Goal: Information Seeking & Learning: Learn about a topic

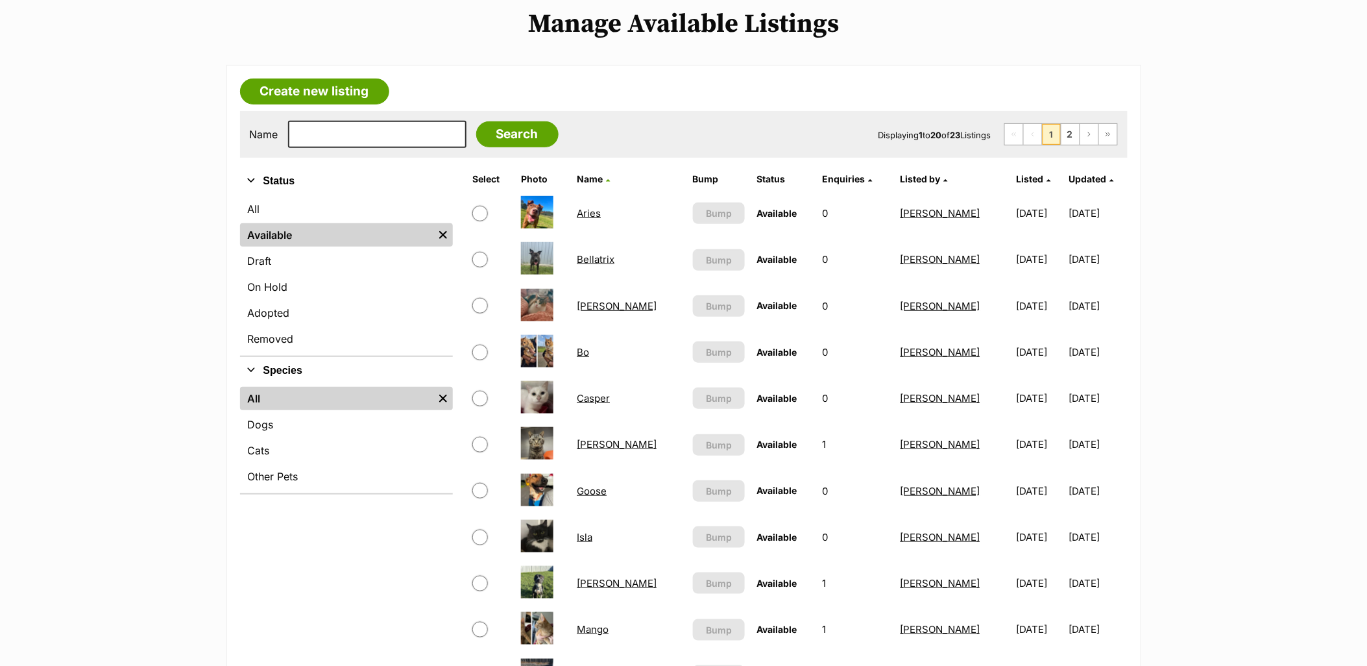
scroll to position [288, 0]
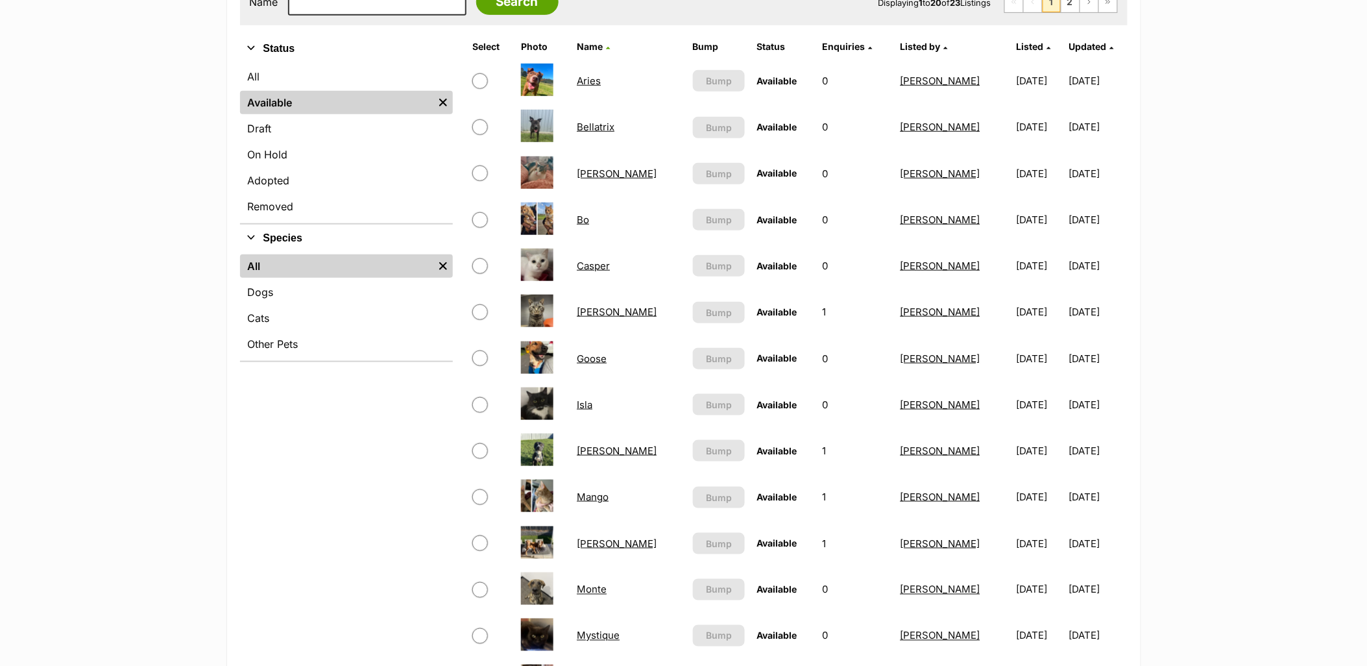
click at [601, 355] on link "Goose" at bounding box center [592, 358] width 30 height 12
click at [588, 353] on link "Goose" at bounding box center [592, 358] width 30 height 12
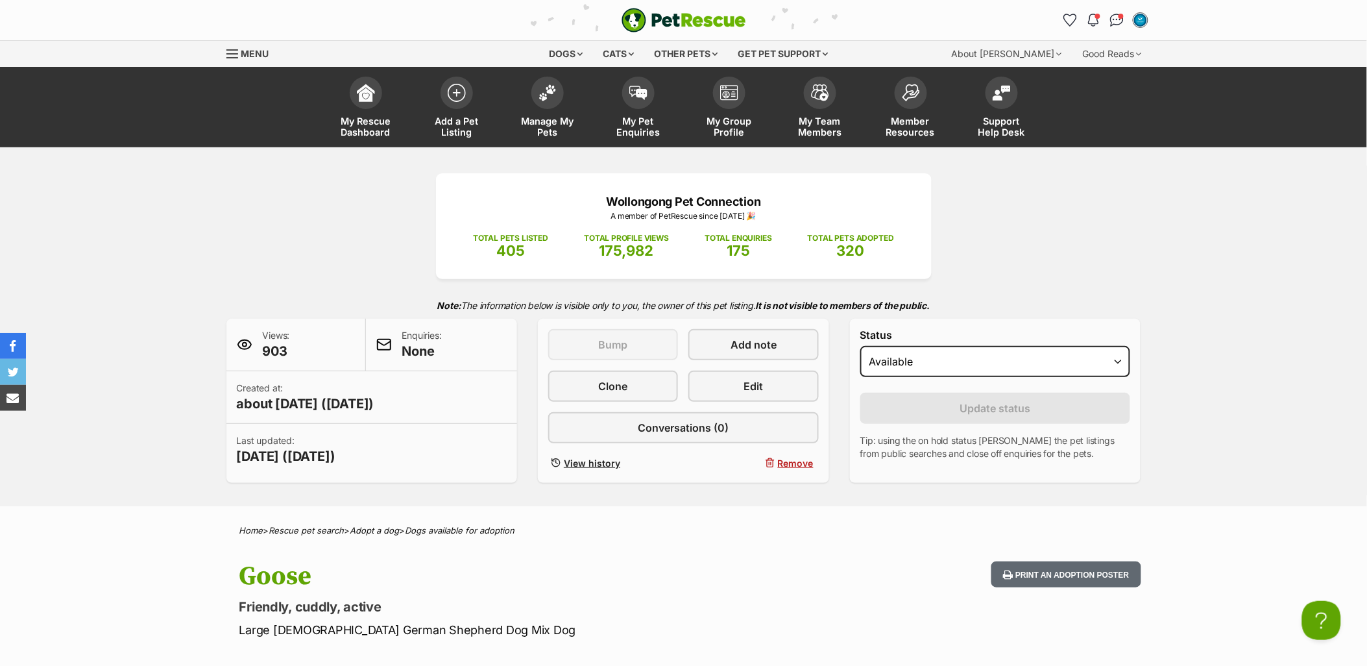
click at [157, 420] on div "Wollongong Pet Connection A member of PetRescue since [DATE] 🎉 TOTAL PETS LISTE…" at bounding box center [683, 326] width 1367 height 359
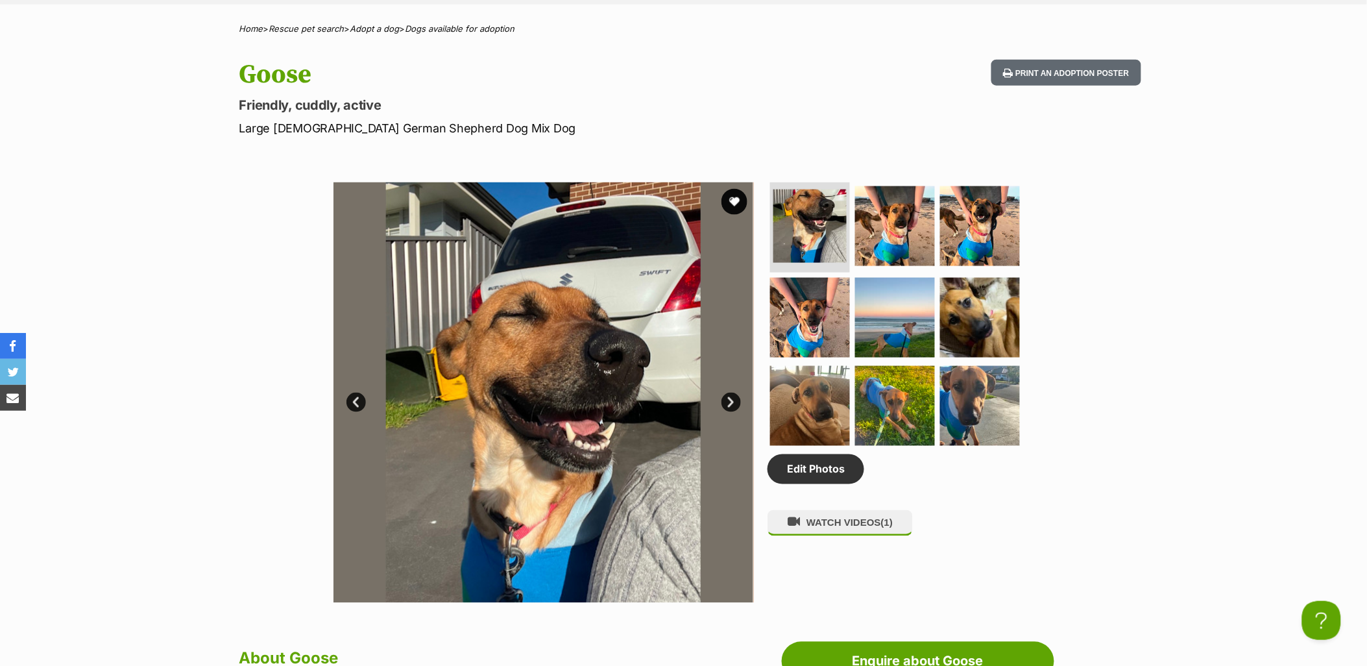
scroll to position [504, 0]
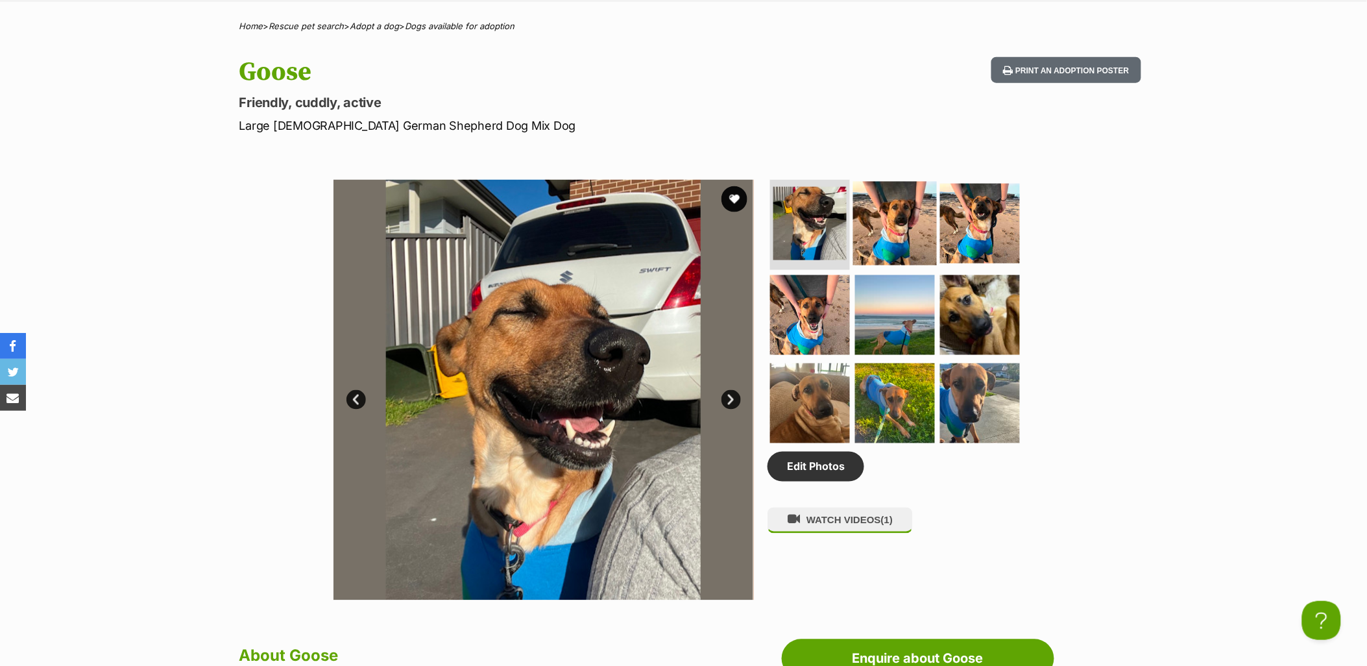
click at [885, 200] on img at bounding box center [895, 223] width 84 height 84
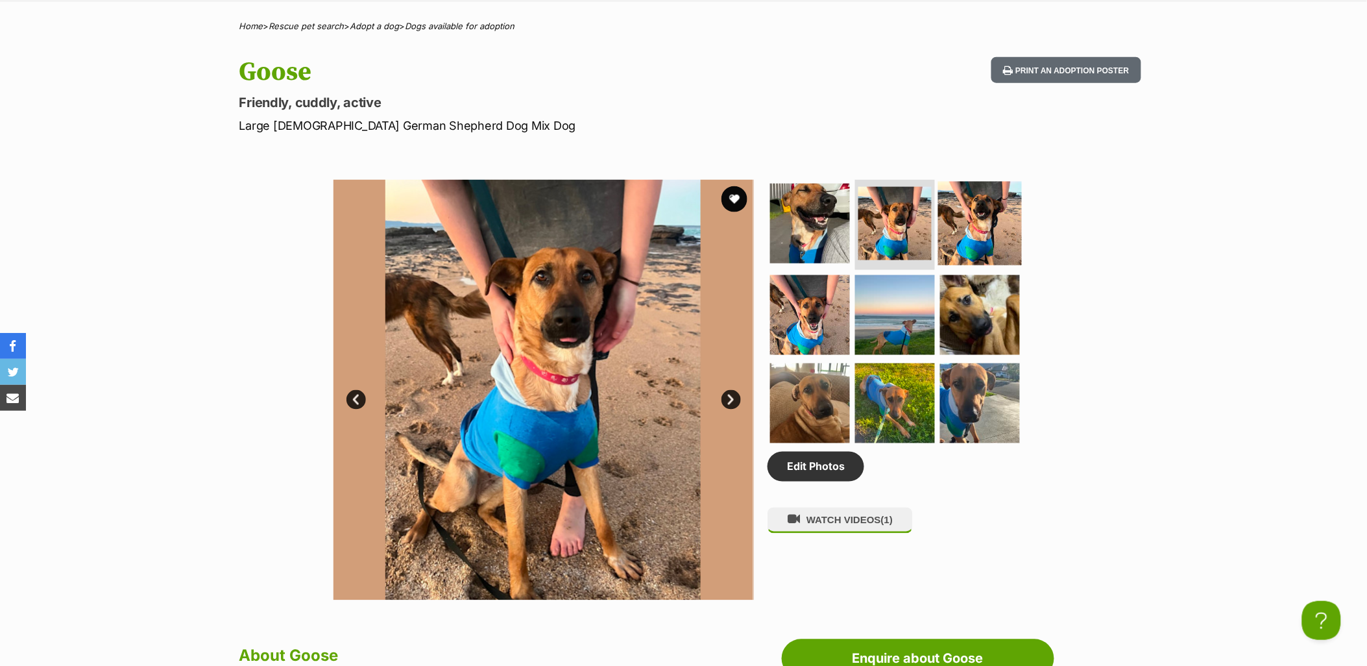
click at [995, 209] on img at bounding box center [980, 223] width 84 height 84
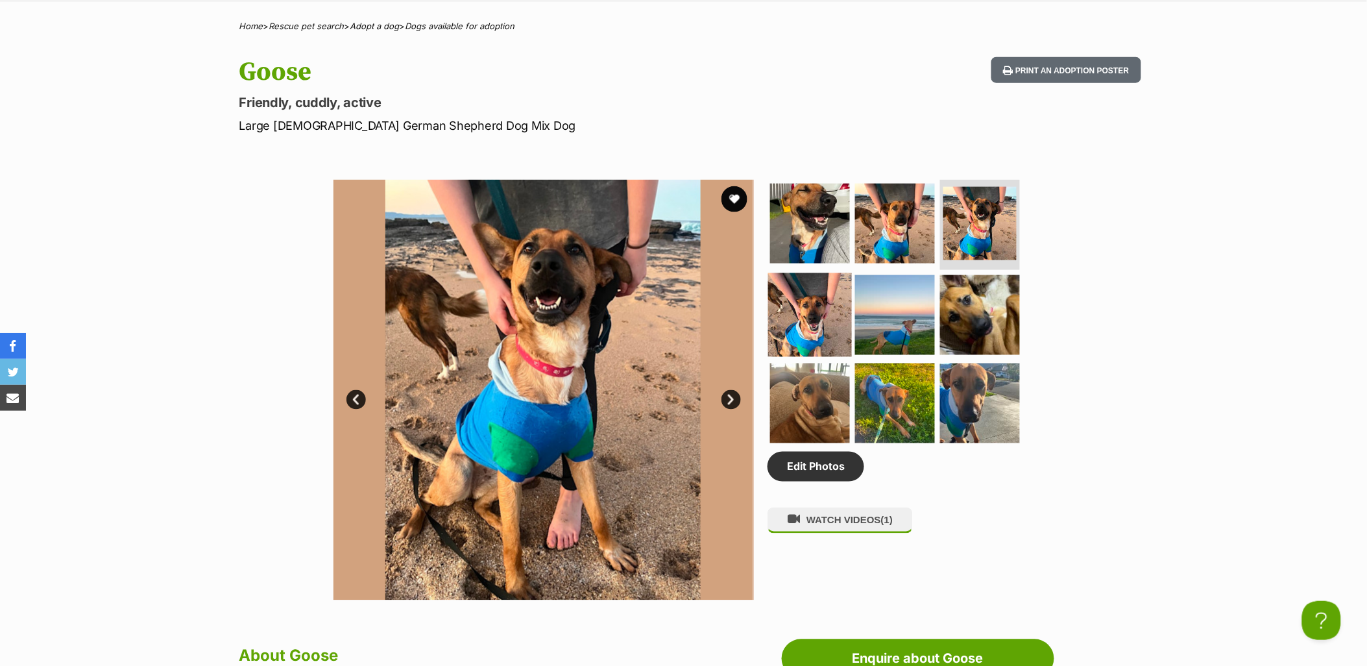
click at [800, 300] on img at bounding box center [810, 315] width 84 height 84
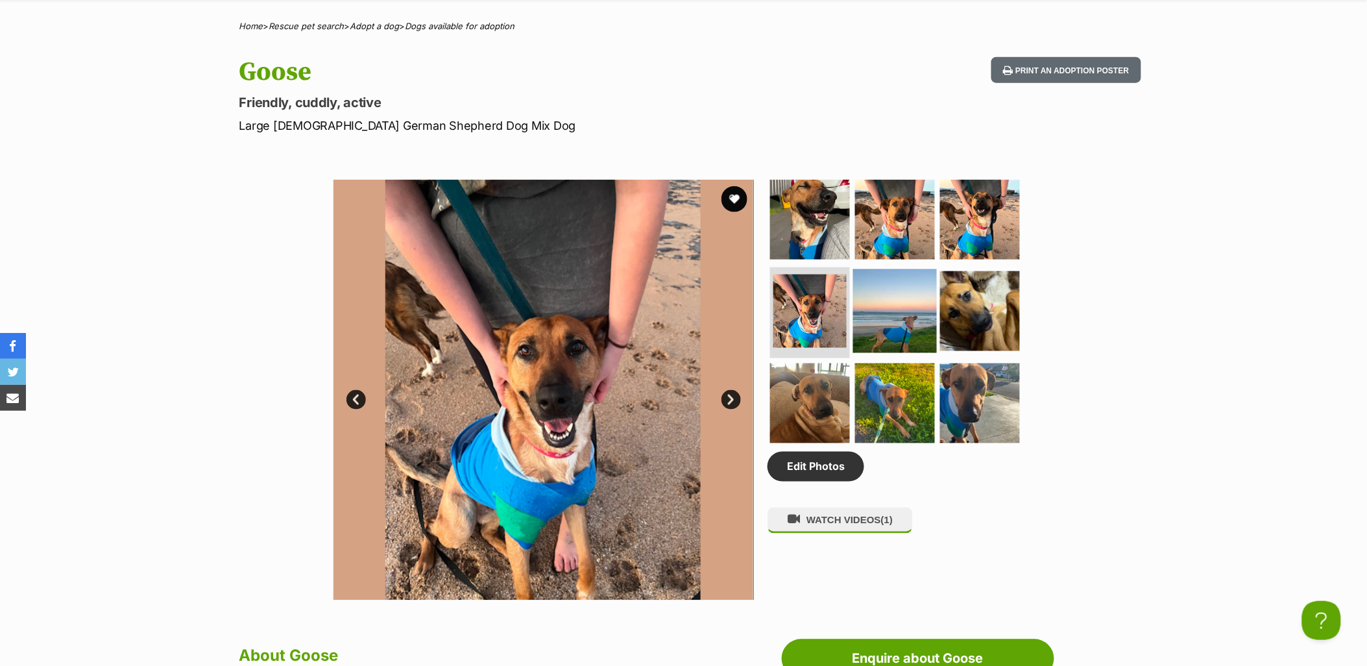
click at [898, 300] on img at bounding box center [895, 311] width 84 height 84
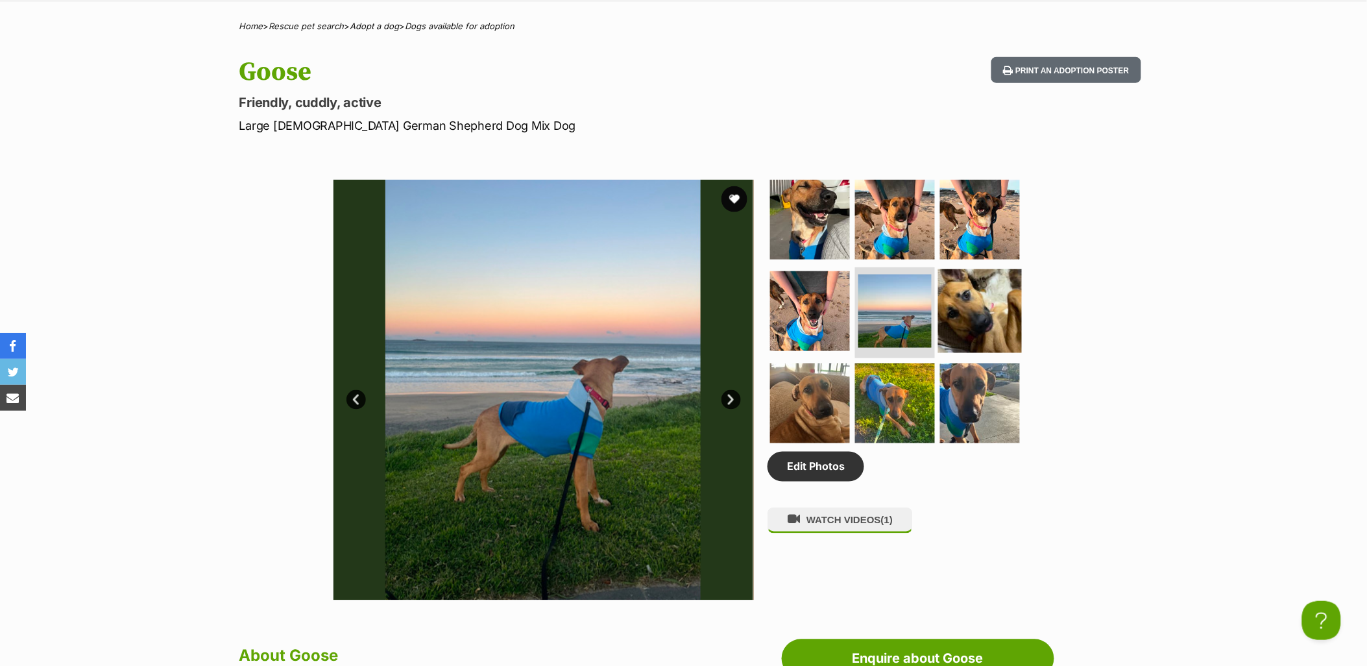
click at [982, 318] on img at bounding box center [980, 311] width 84 height 84
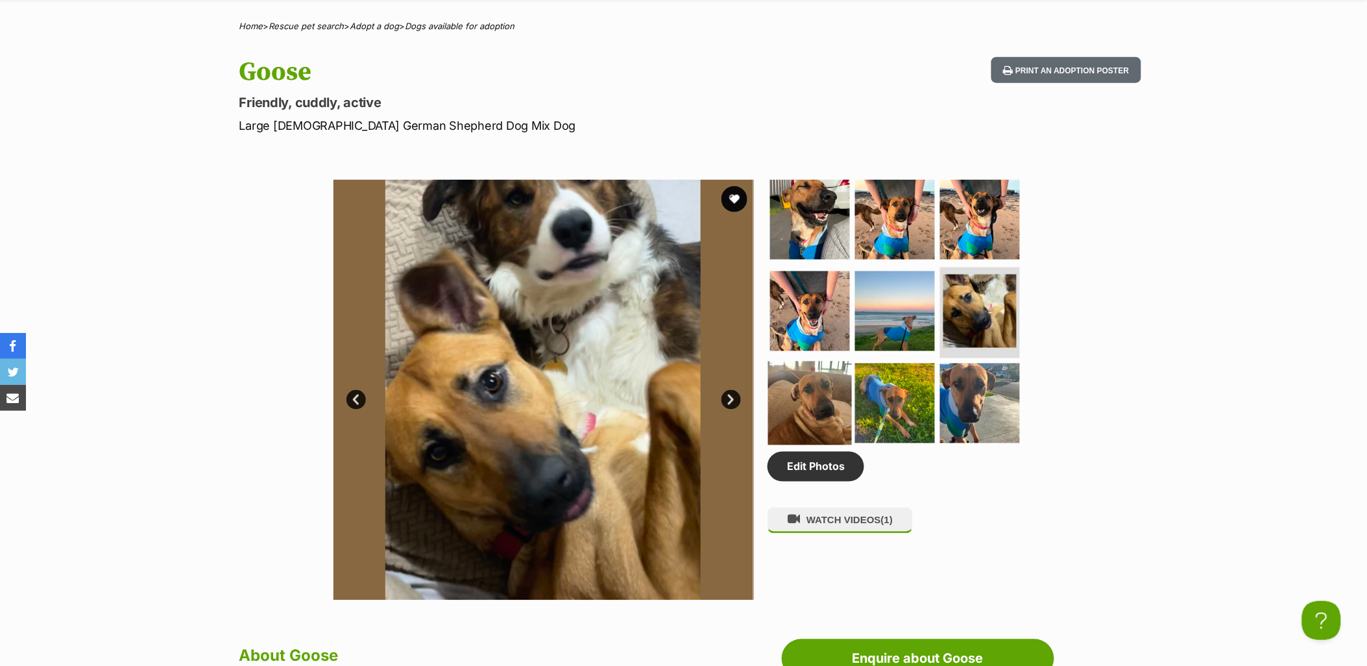
click at [806, 389] on img at bounding box center [810, 403] width 84 height 84
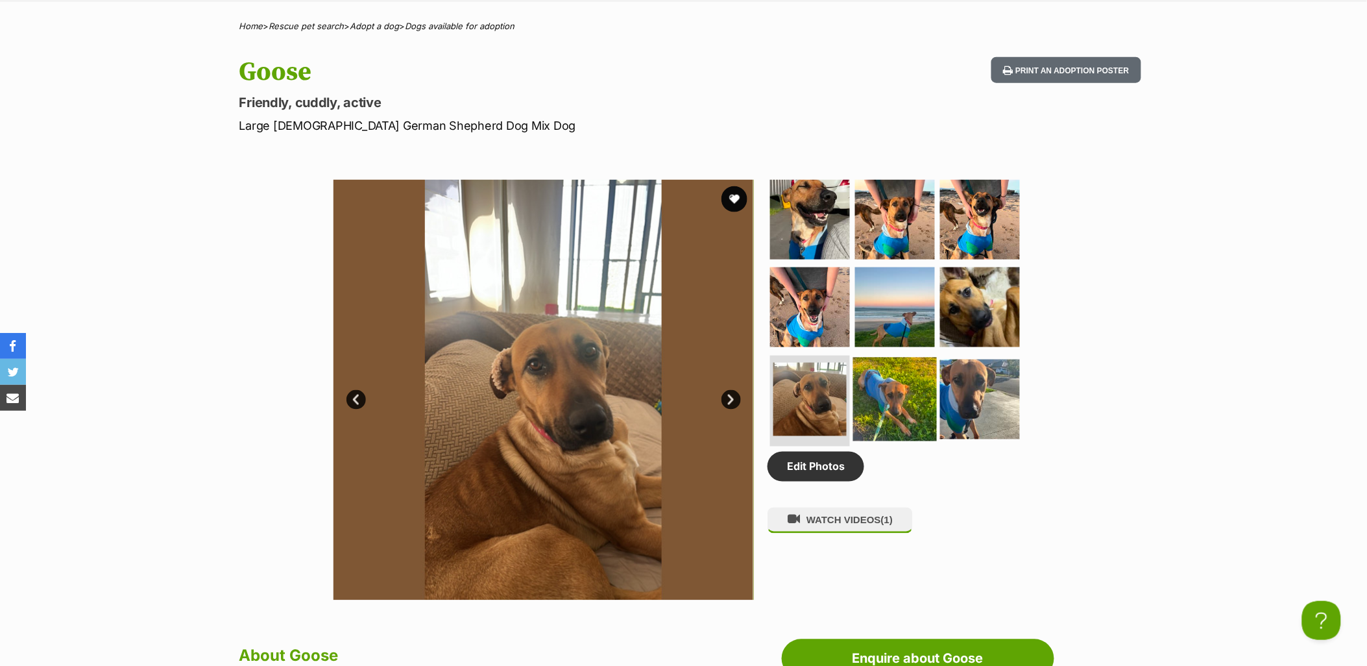
click at [921, 401] on img at bounding box center [895, 399] width 84 height 84
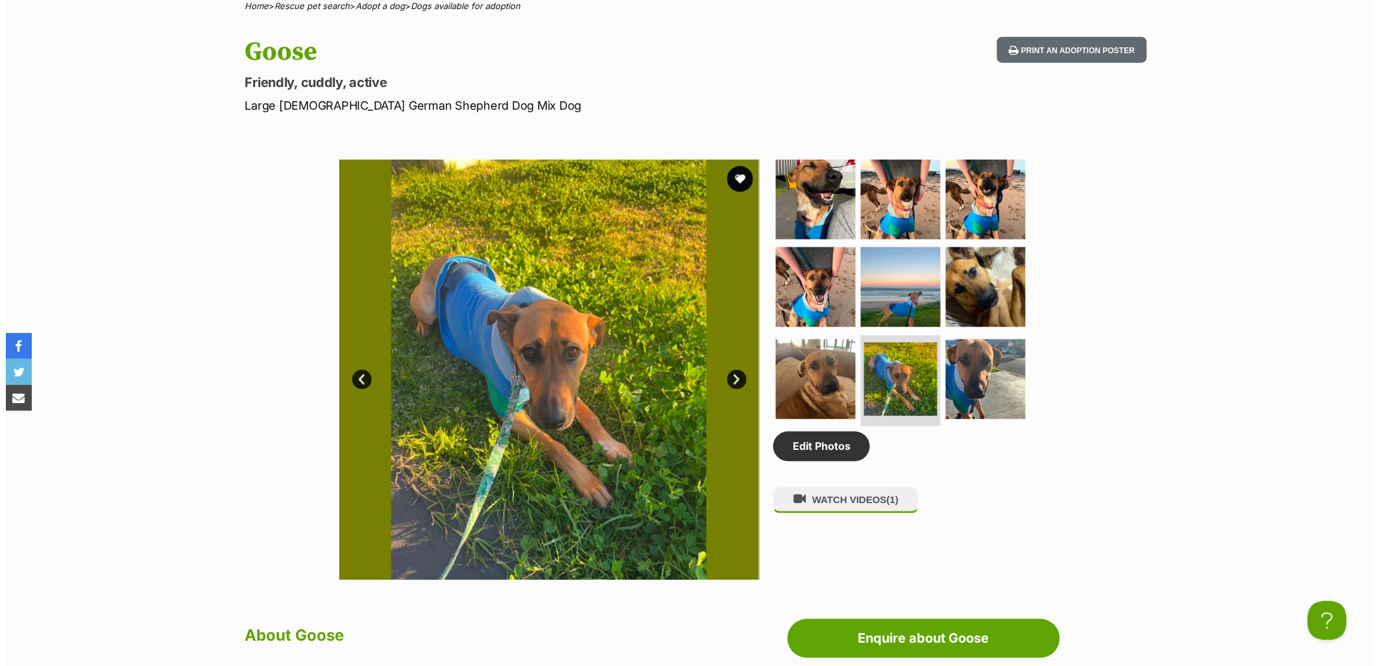
scroll to position [594, 0]
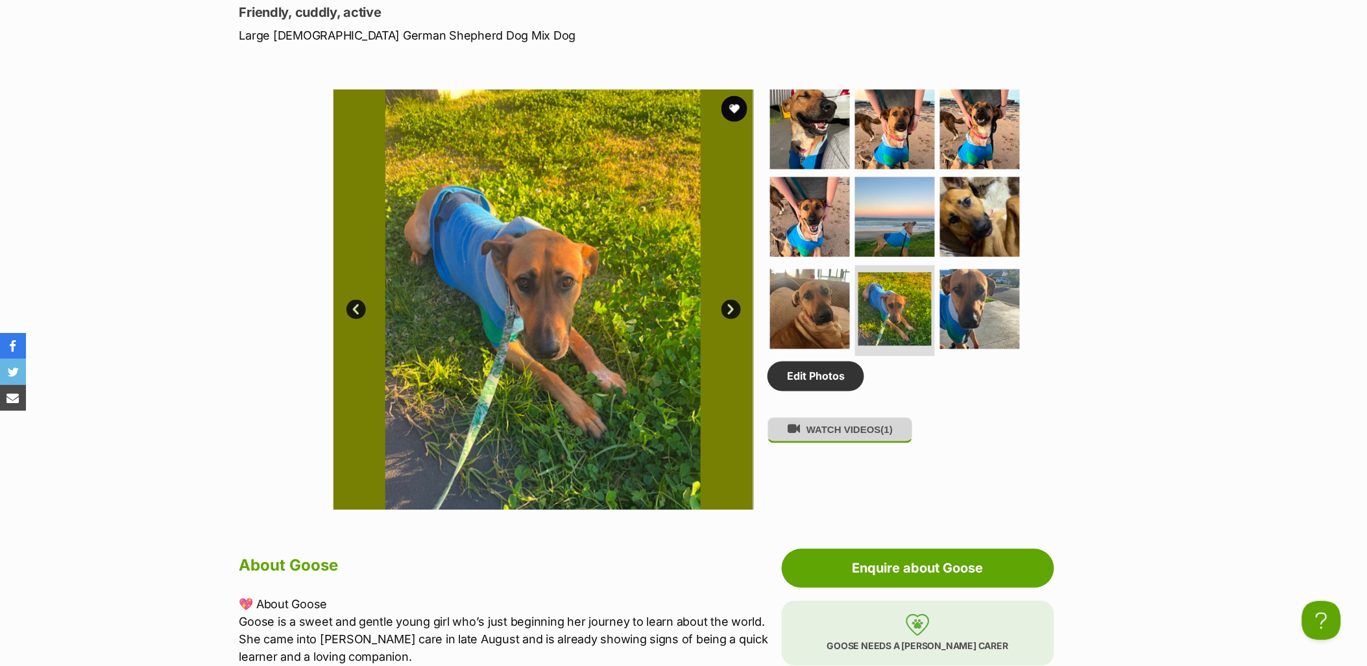
click at [830, 439] on button "WATCH VIDEOS (1)" at bounding box center [839, 429] width 145 height 25
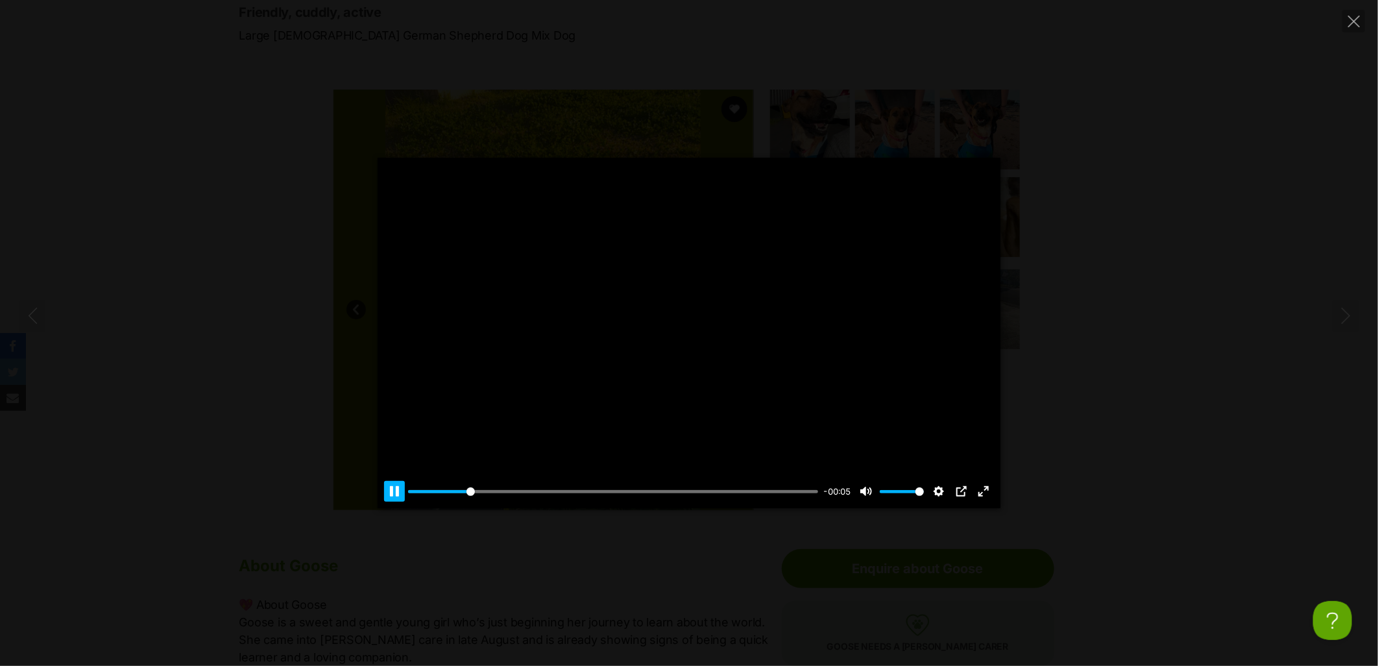
click at [393, 494] on button "Pause Play" at bounding box center [394, 491] width 21 height 21
type input "17.68"
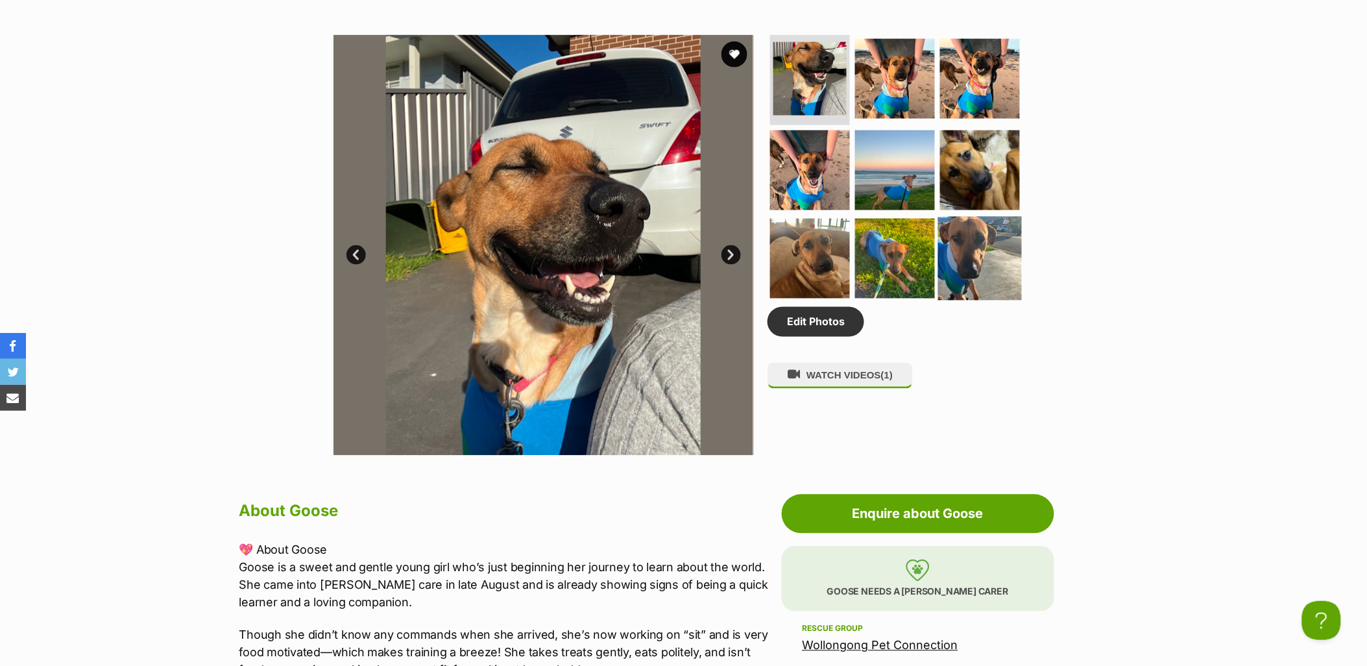
click at [972, 247] on img at bounding box center [980, 259] width 84 height 84
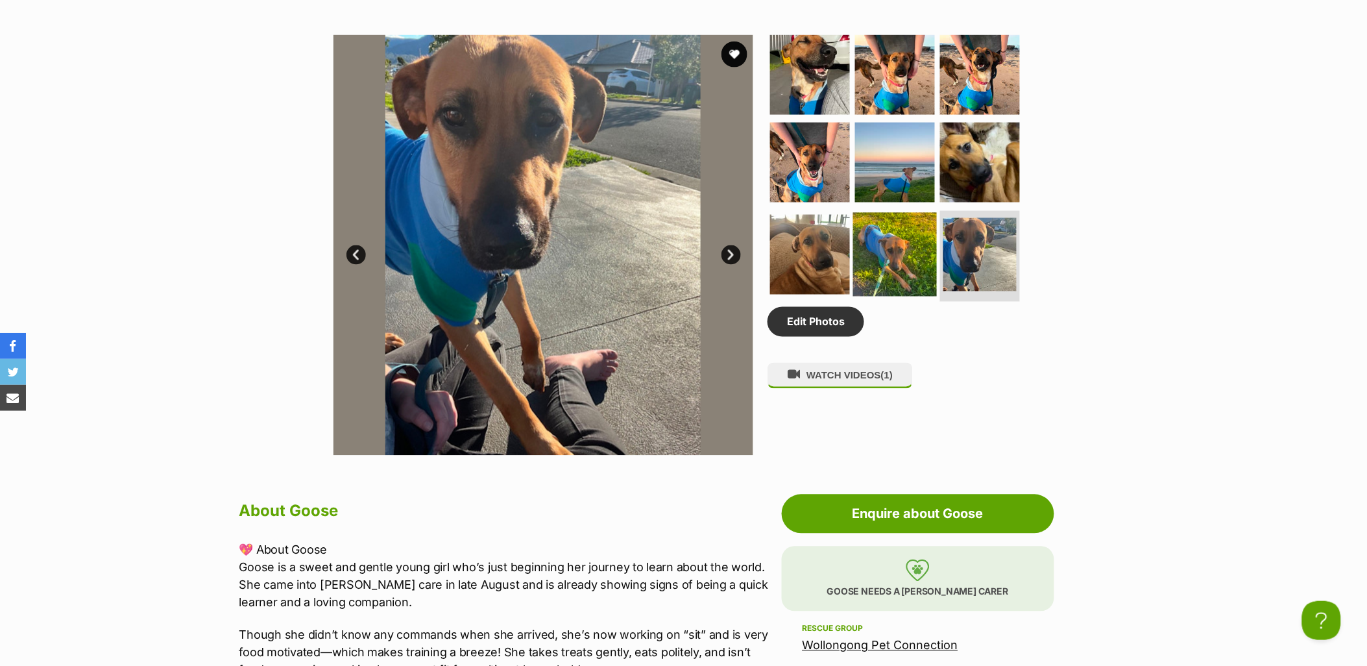
click at [913, 241] on img at bounding box center [895, 255] width 84 height 84
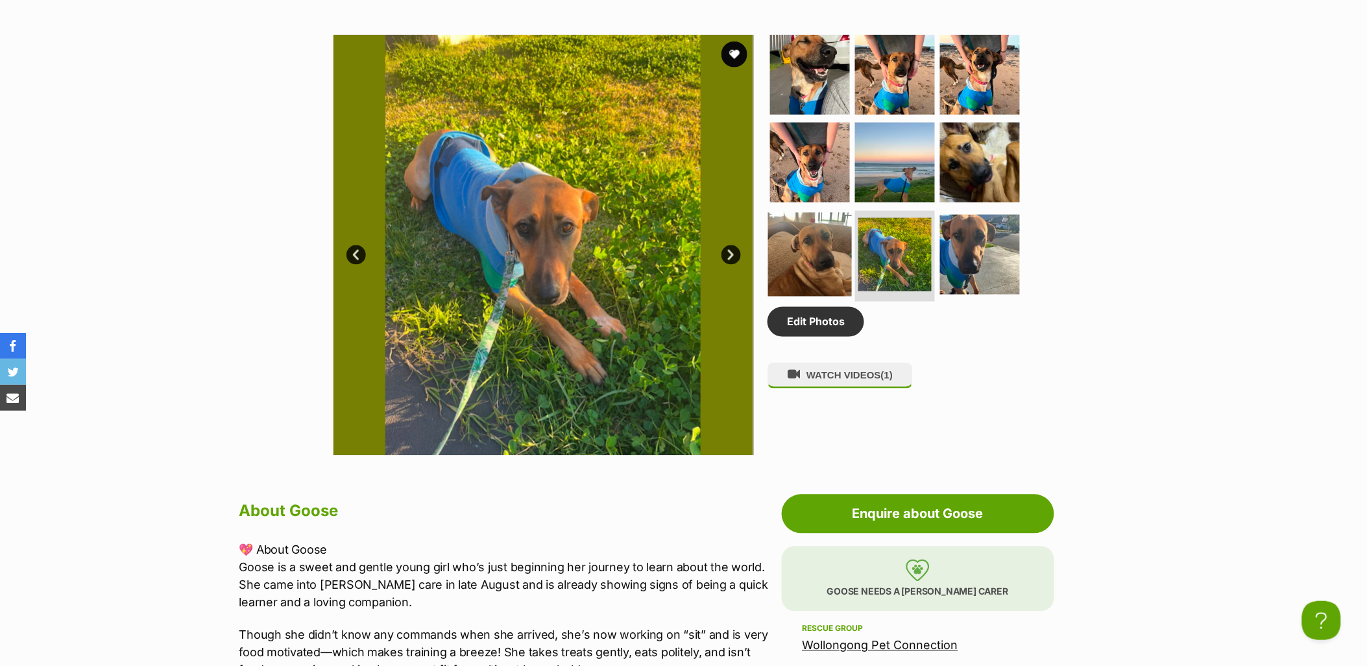
click at [801, 244] on img at bounding box center [810, 255] width 84 height 84
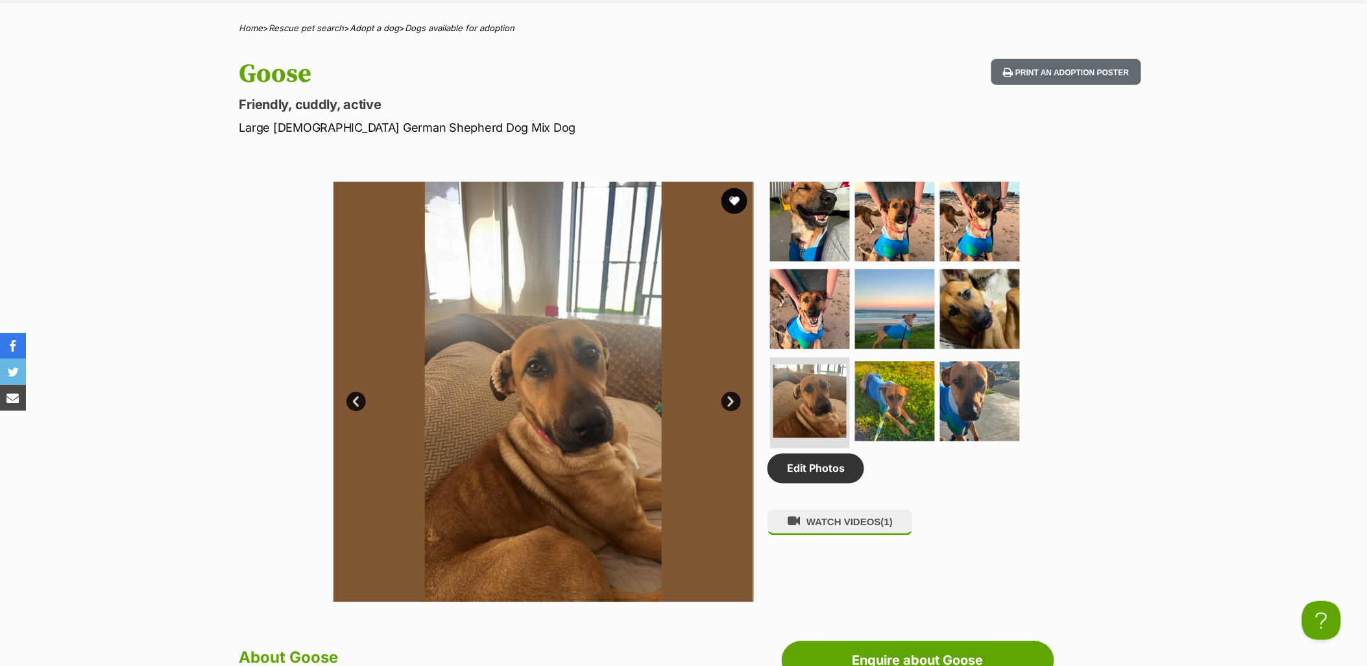
scroll to position [507, 0]
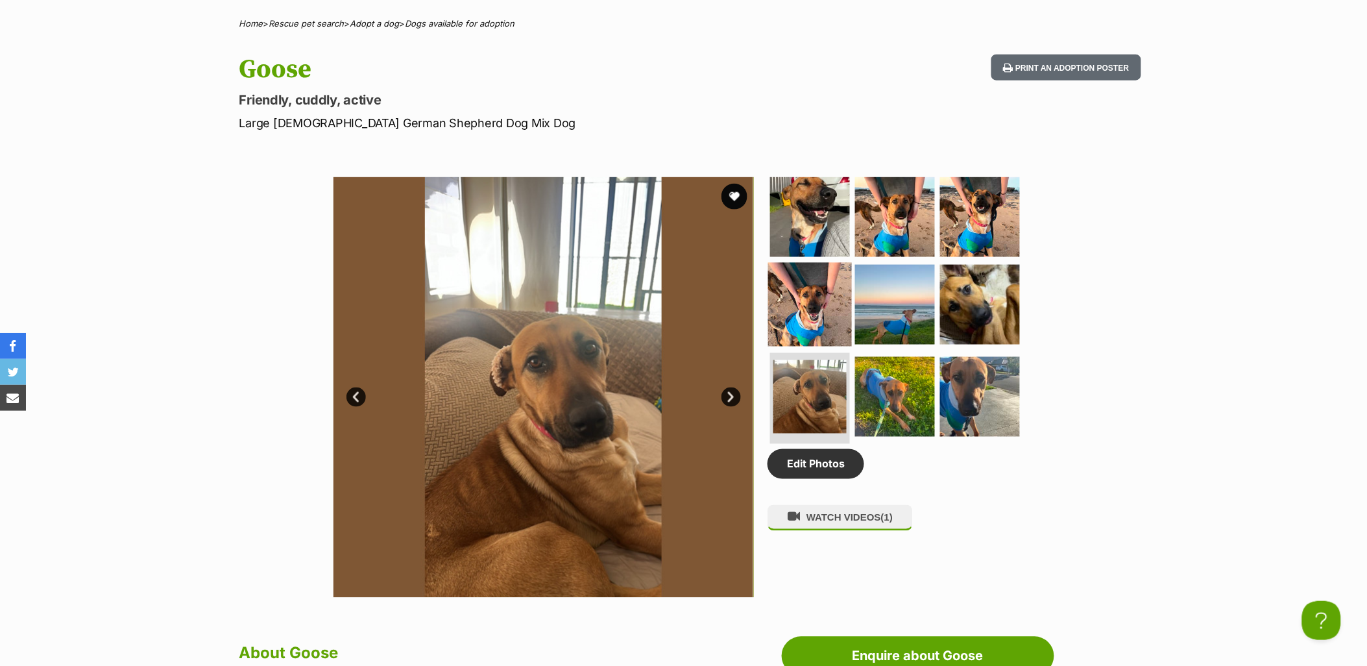
click at [814, 307] on img at bounding box center [810, 305] width 84 height 84
